Goal: Information Seeking & Learning: Learn about a topic

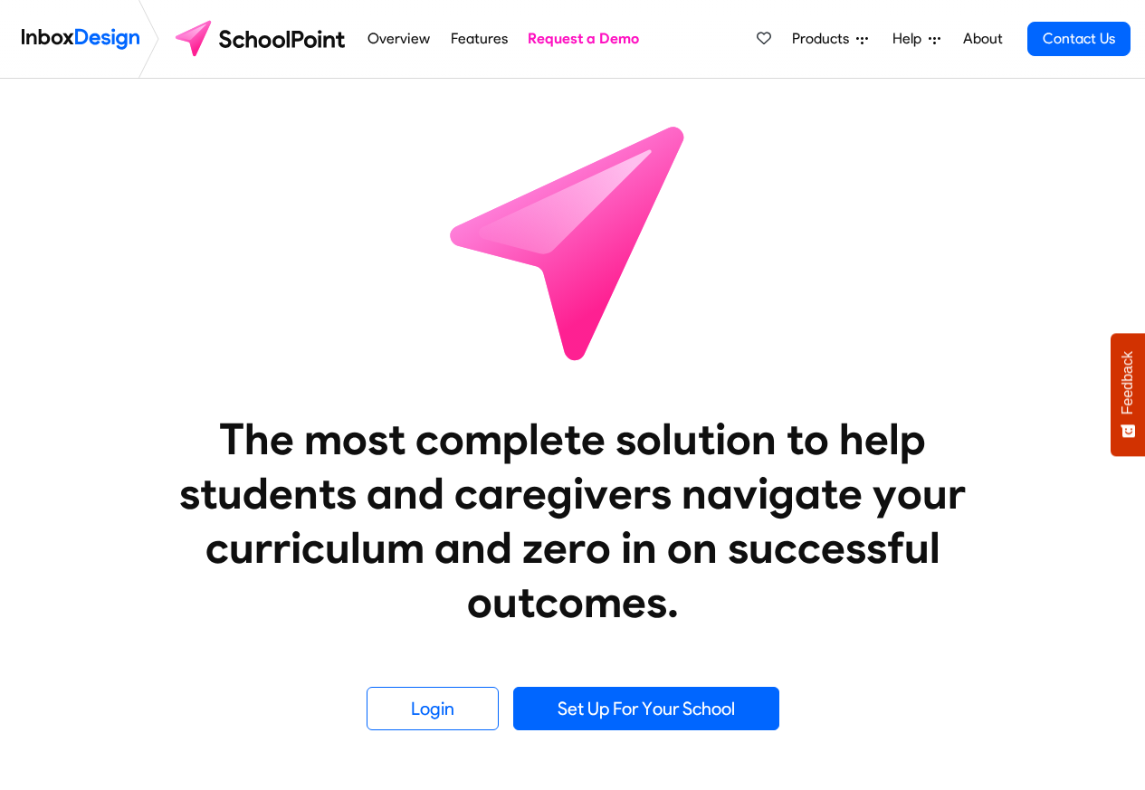
click at [832, 41] on span "Products" at bounding box center [824, 39] width 64 height 22
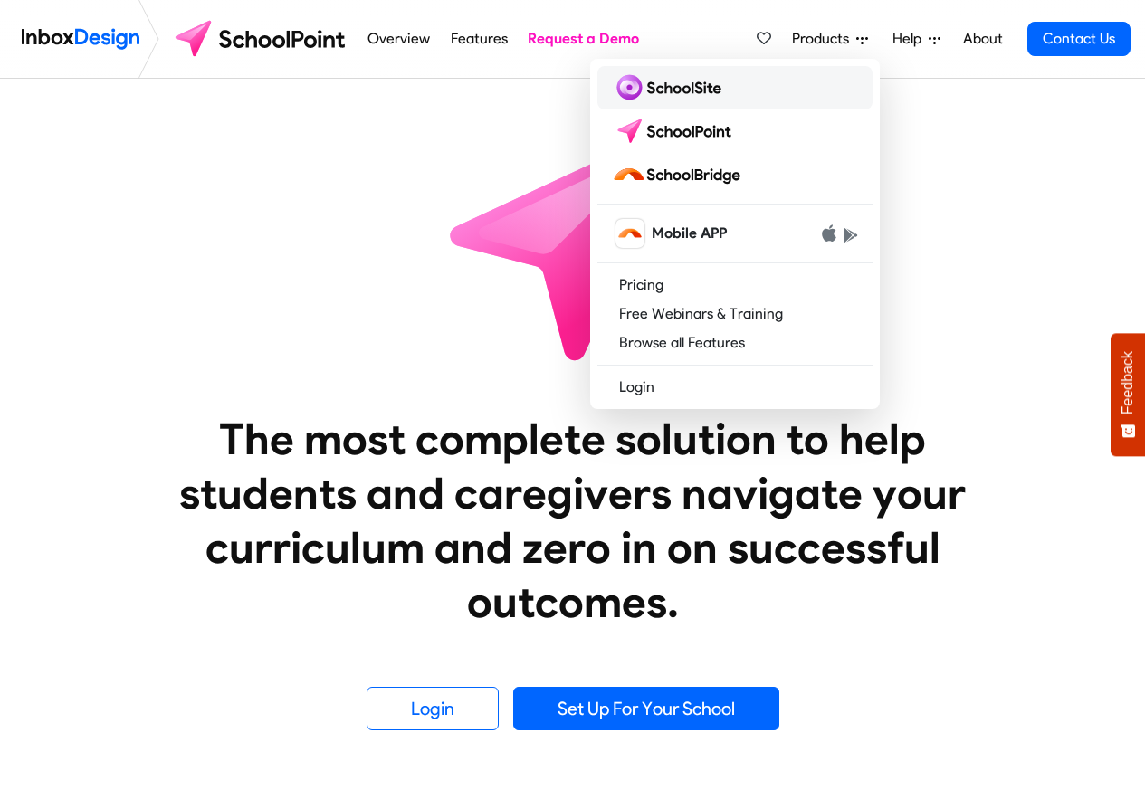
click at [653, 89] on img at bounding box center [670, 87] width 117 height 29
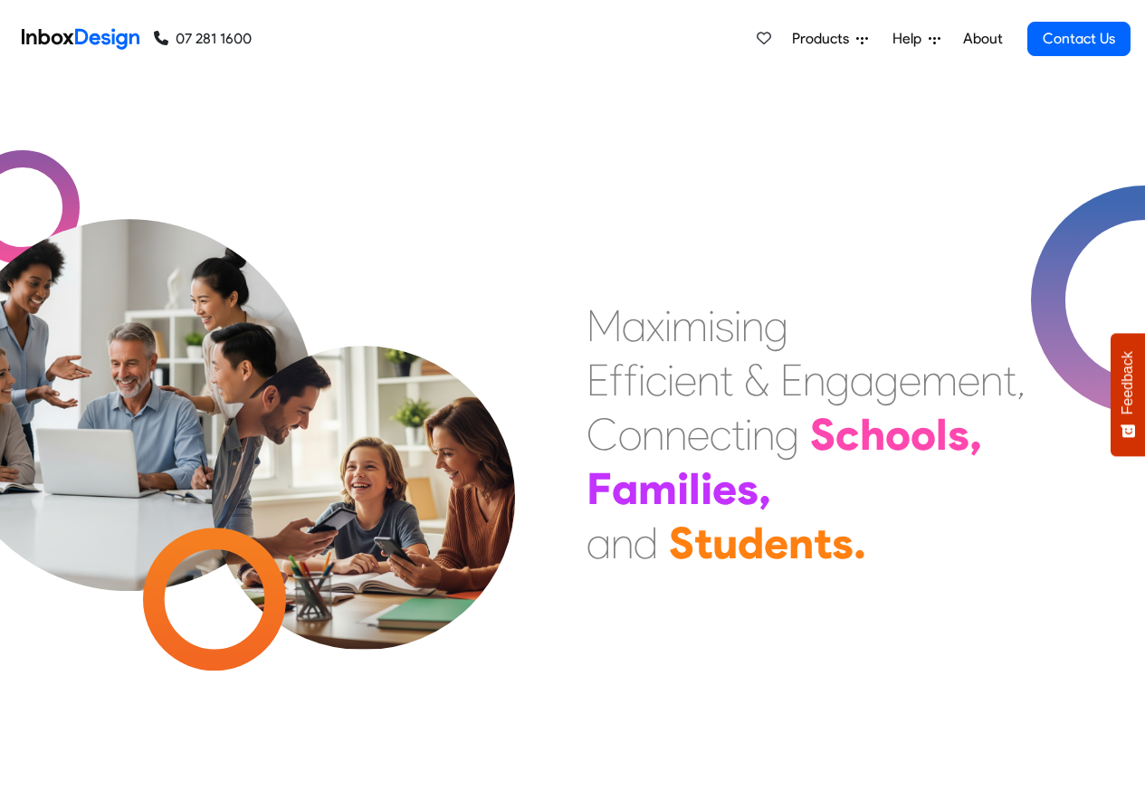
click at [837, 40] on span "Products" at bounding box center [824, 39] width 64 height 22
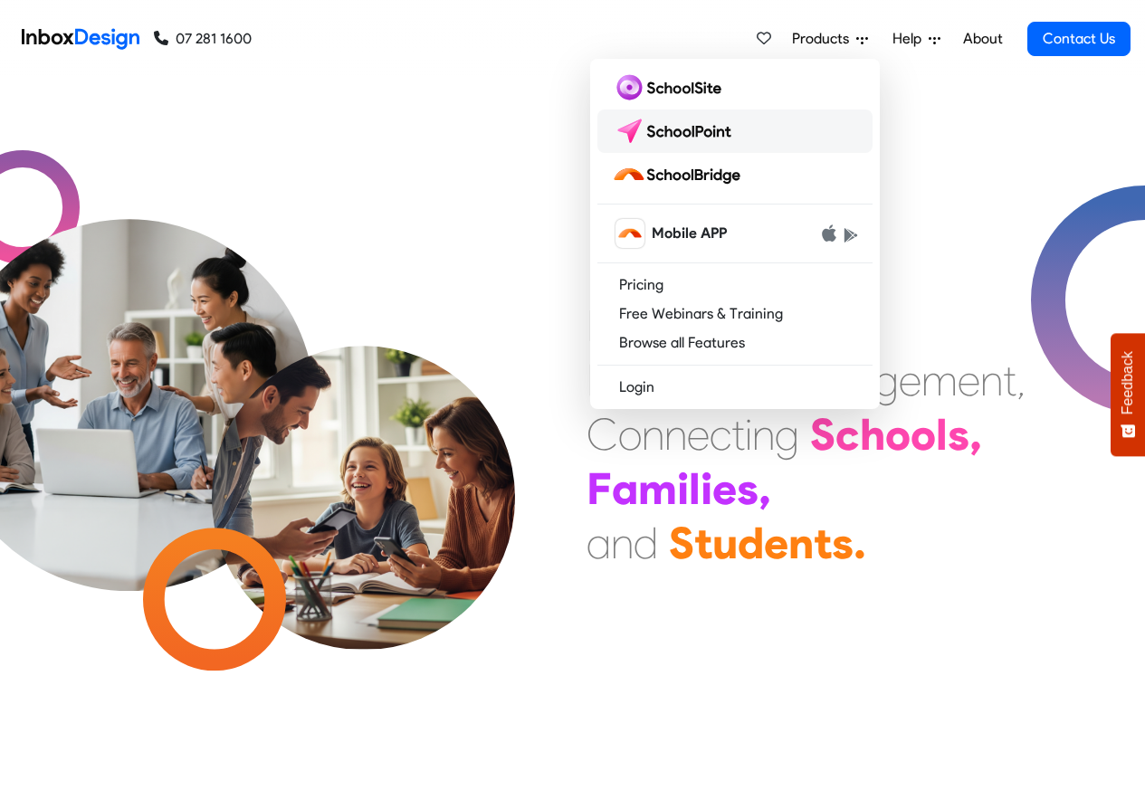
click at [668, 131] on img at bounding box center [676, 131] width 128 height 29
